Goal: Information Seeking & Learning: Learn about a topic

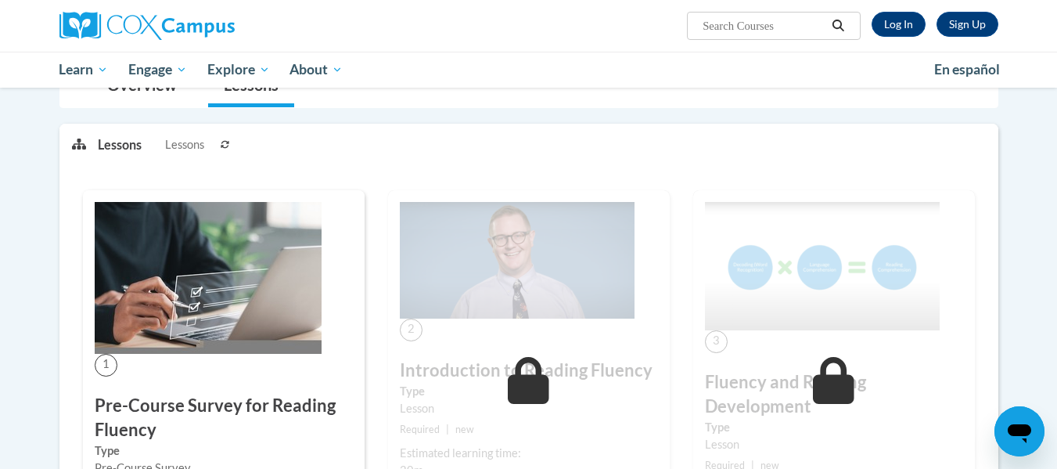
scroll to position [155, 0]
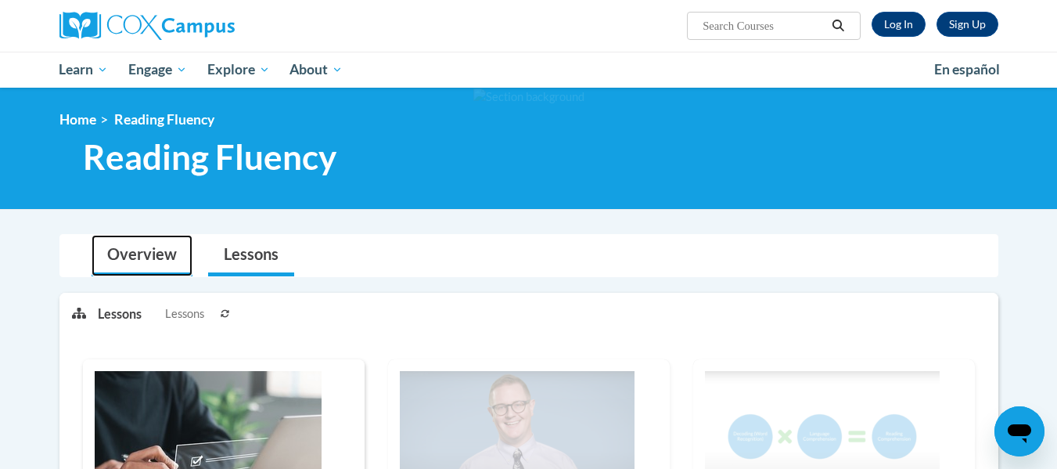
click at [189, 270] on link "Overview" at bounding box center [142, 255] width 101 height 41
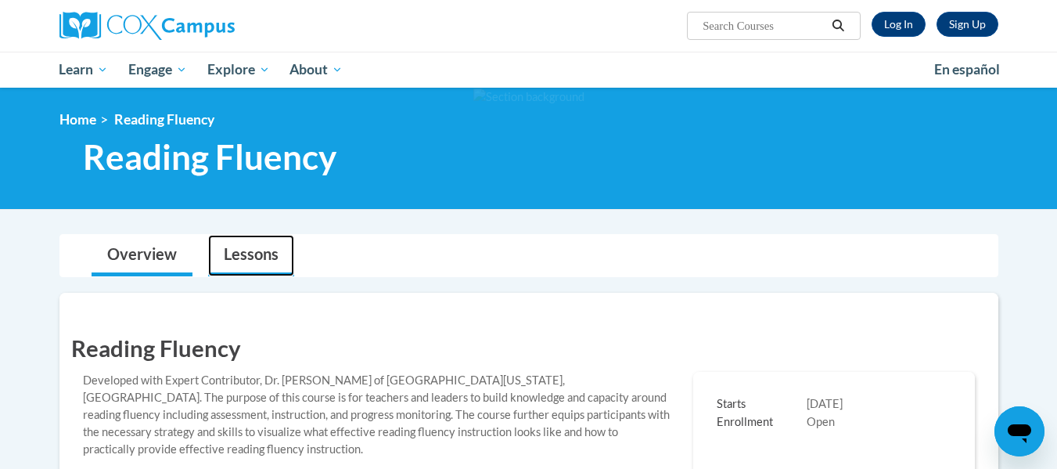
click at [230, 268] on link "Lessons" at bounding box center [251, 255] width 86 height 41
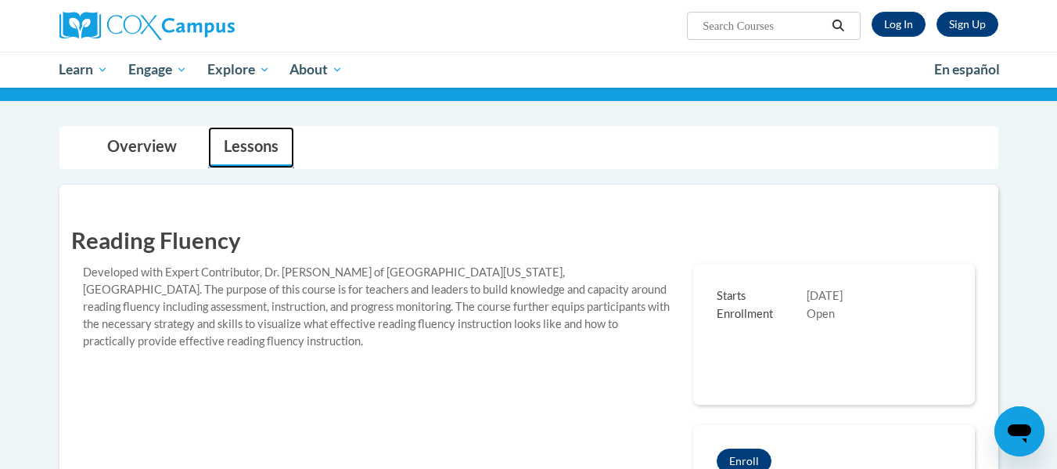
scroll to position [125, 0]
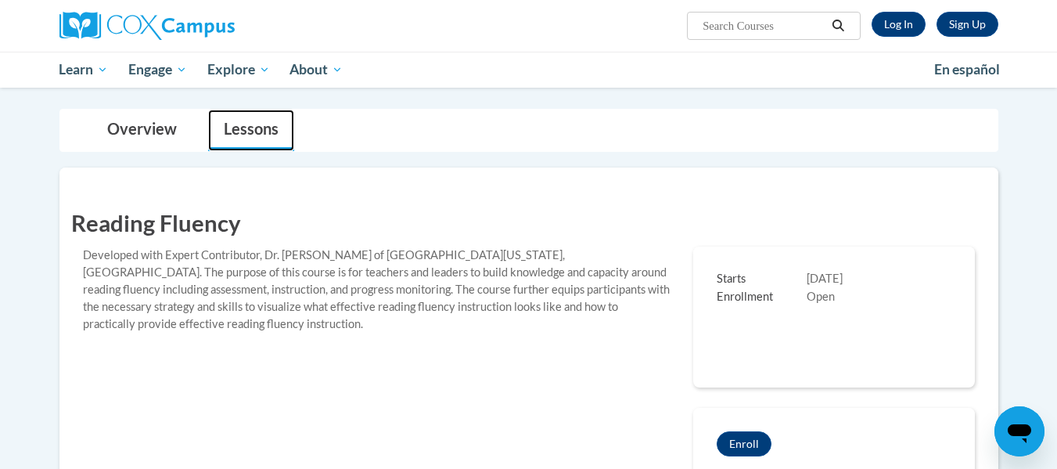
click at [225, 139] on link "Lessons" at bounding box center [251, 130] width 86 height 41
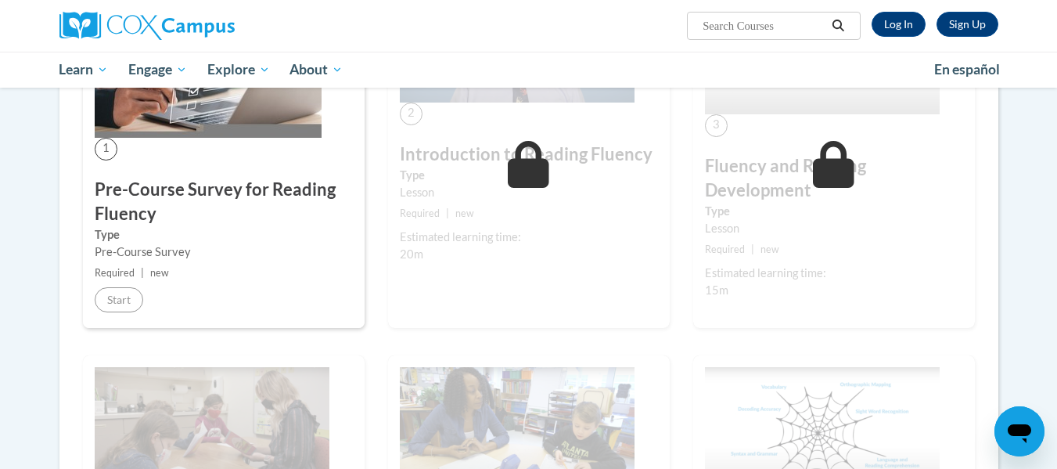
scroll to position [831, 0]
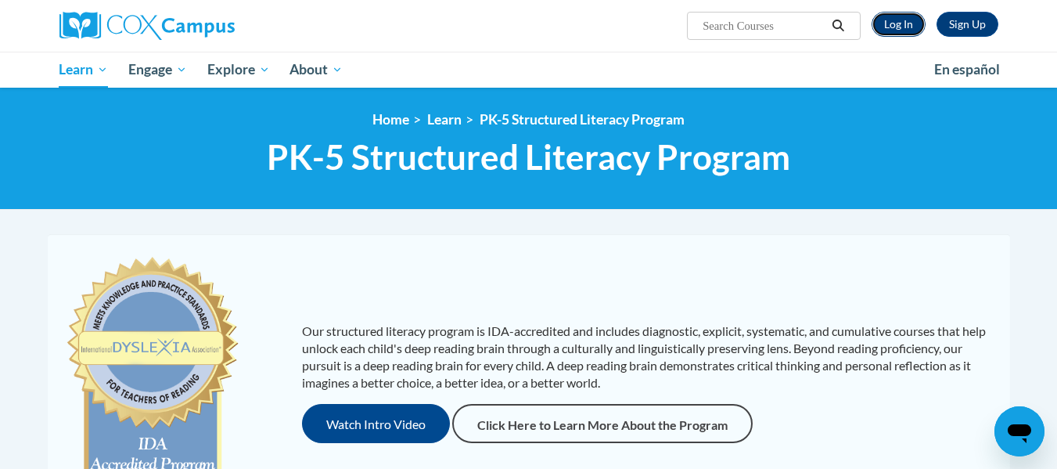
click at [899, 34] on link "Log In" at bounding box center [899, 24] width 54 height 25
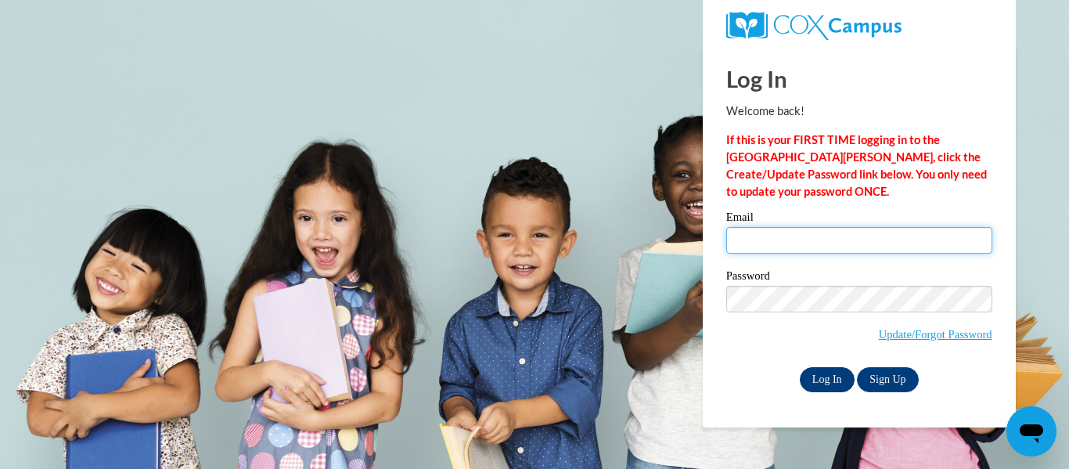
type input "janickra@wauwatosa.k12.wi.us"
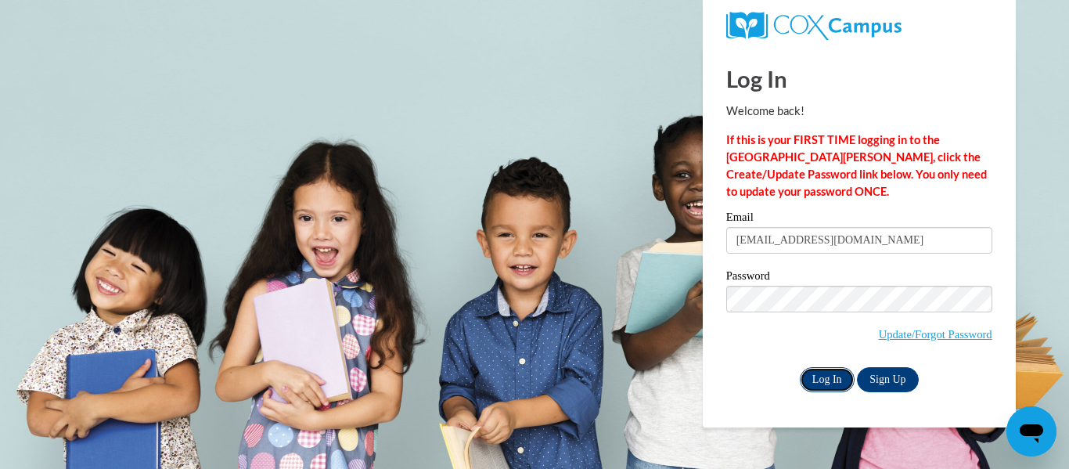
click at [823, 369] on input "Log In" at bounding box center [827, 379] width 55 height 25
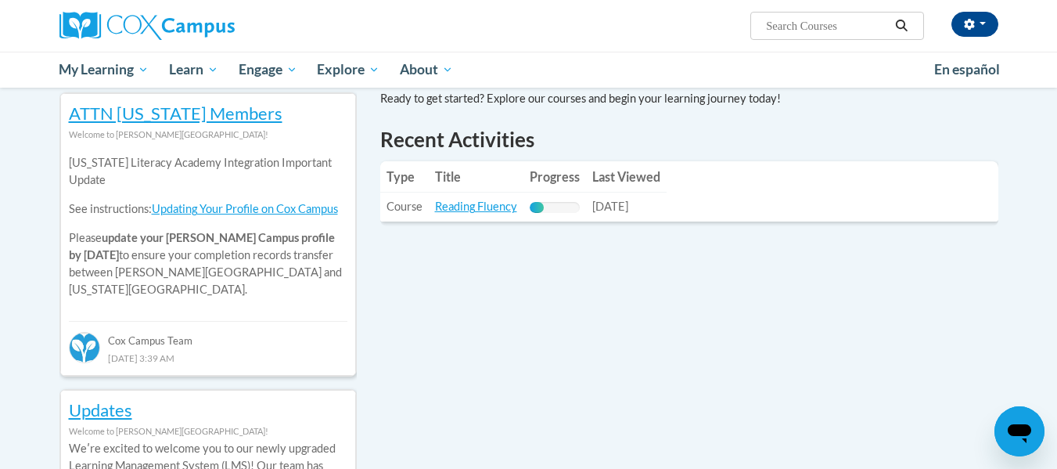
scroll to position [520, 0]
click at [478, 206] on link "Reading Fluency" at bounding box center [476, 205] width 82 height 13
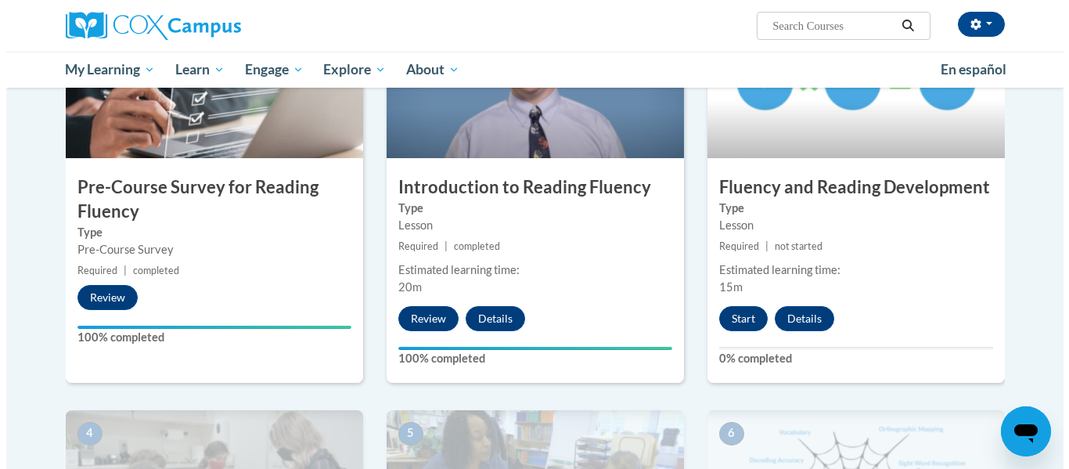
scroll to position [408, 0]
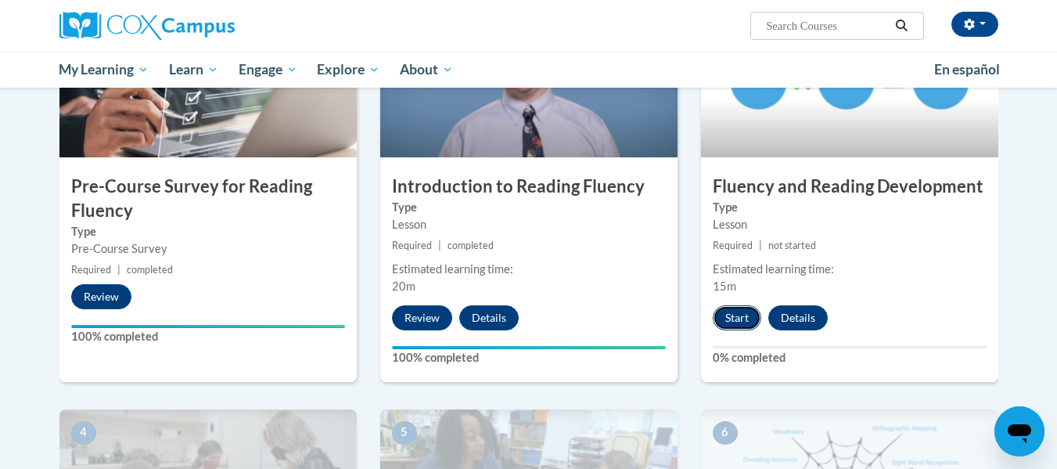
click at [736, 318] on button "Start" at bounding box center [737, 317] width 49 height 25
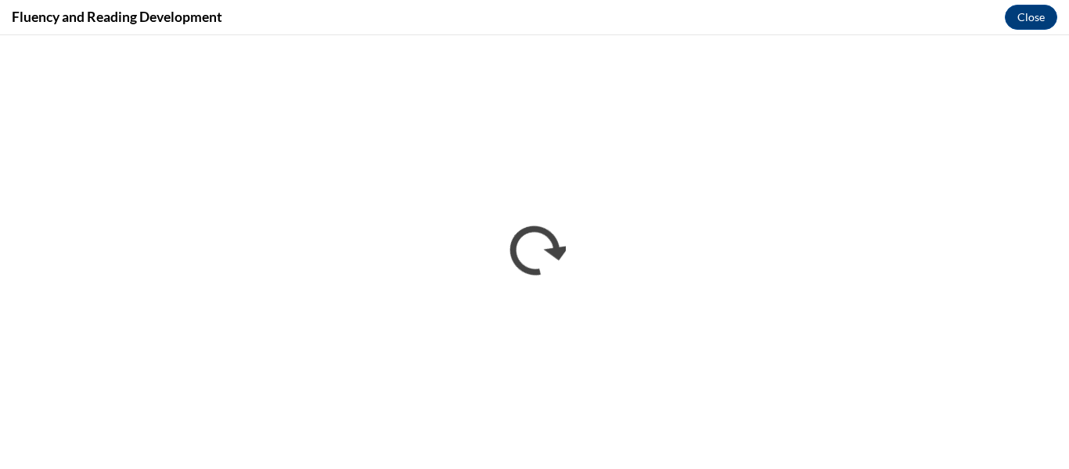
scroll to position [0, 0]
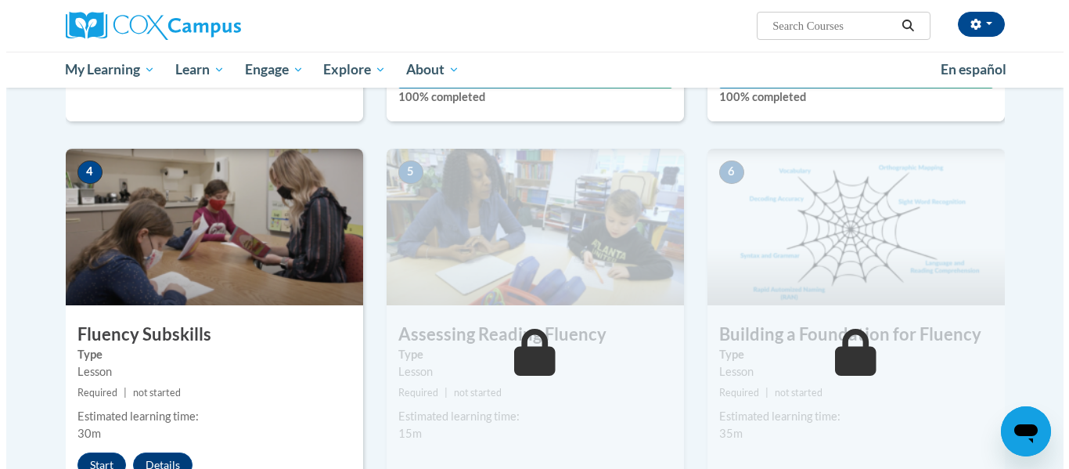
scroll to position [794, 0]
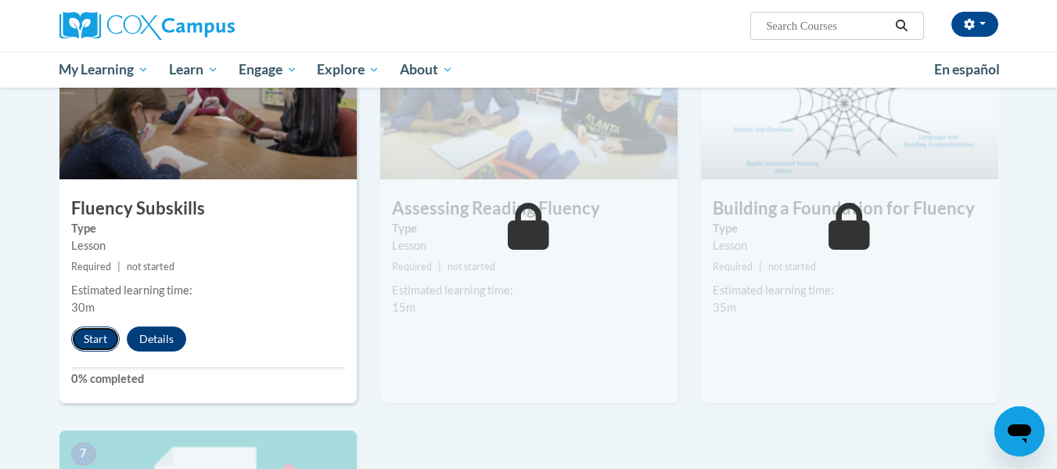
click at [92, 345] on button "Start" at bounding box center [95, 338] width 49 height 25
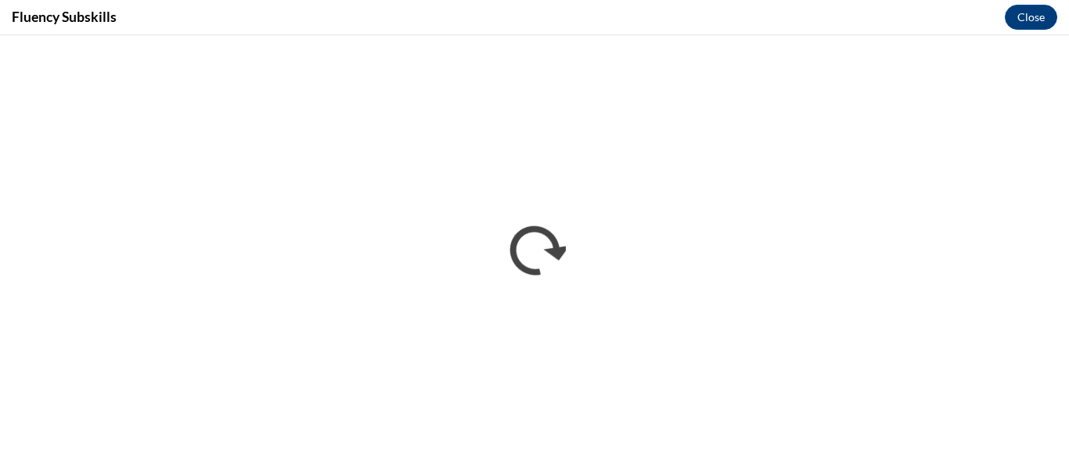
scroll to position [0, 0]
